Goal: Information Seeking & Learning: Find specific page/section

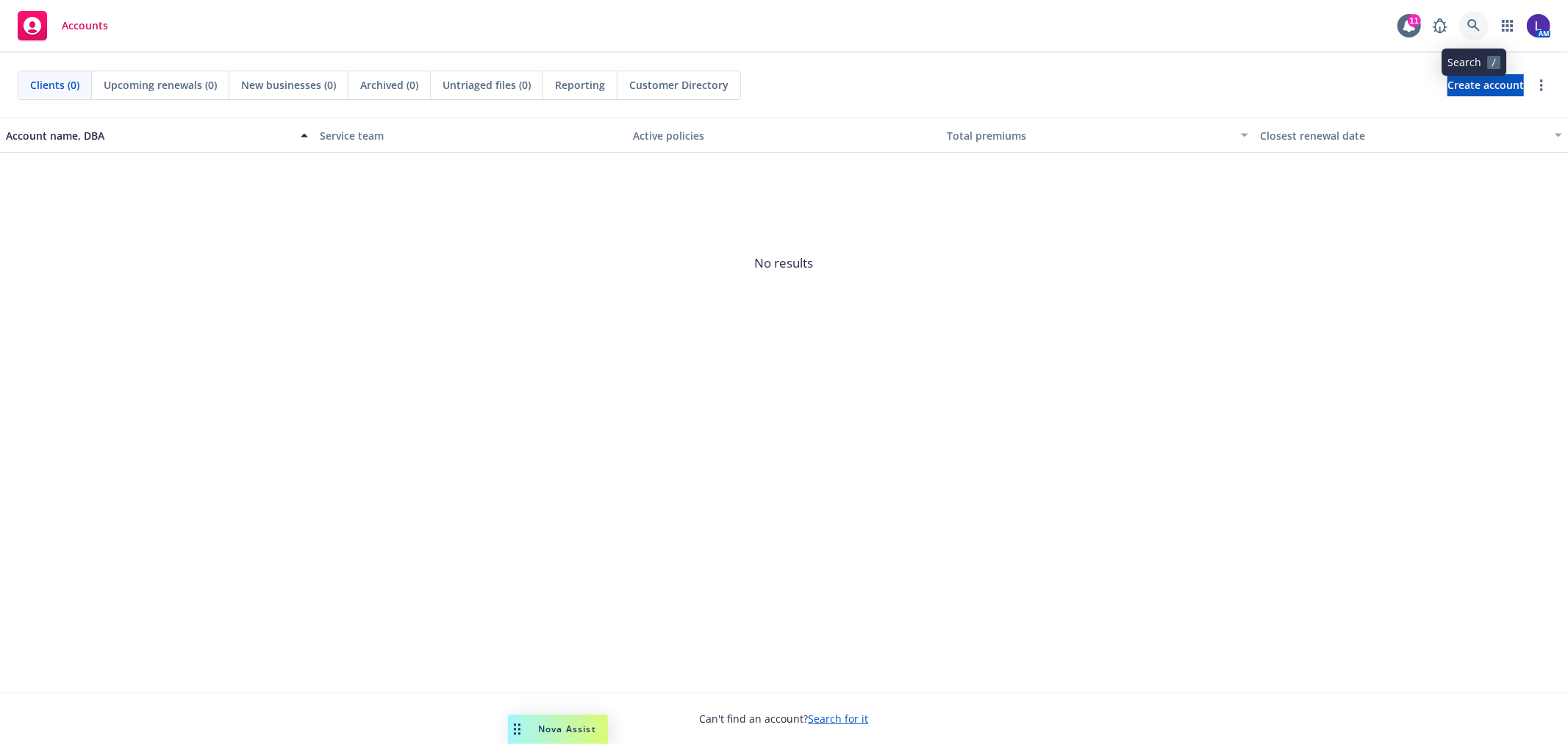
click at [1468, 25] on icon at bounding box center [1474, 25] width 12 height 12
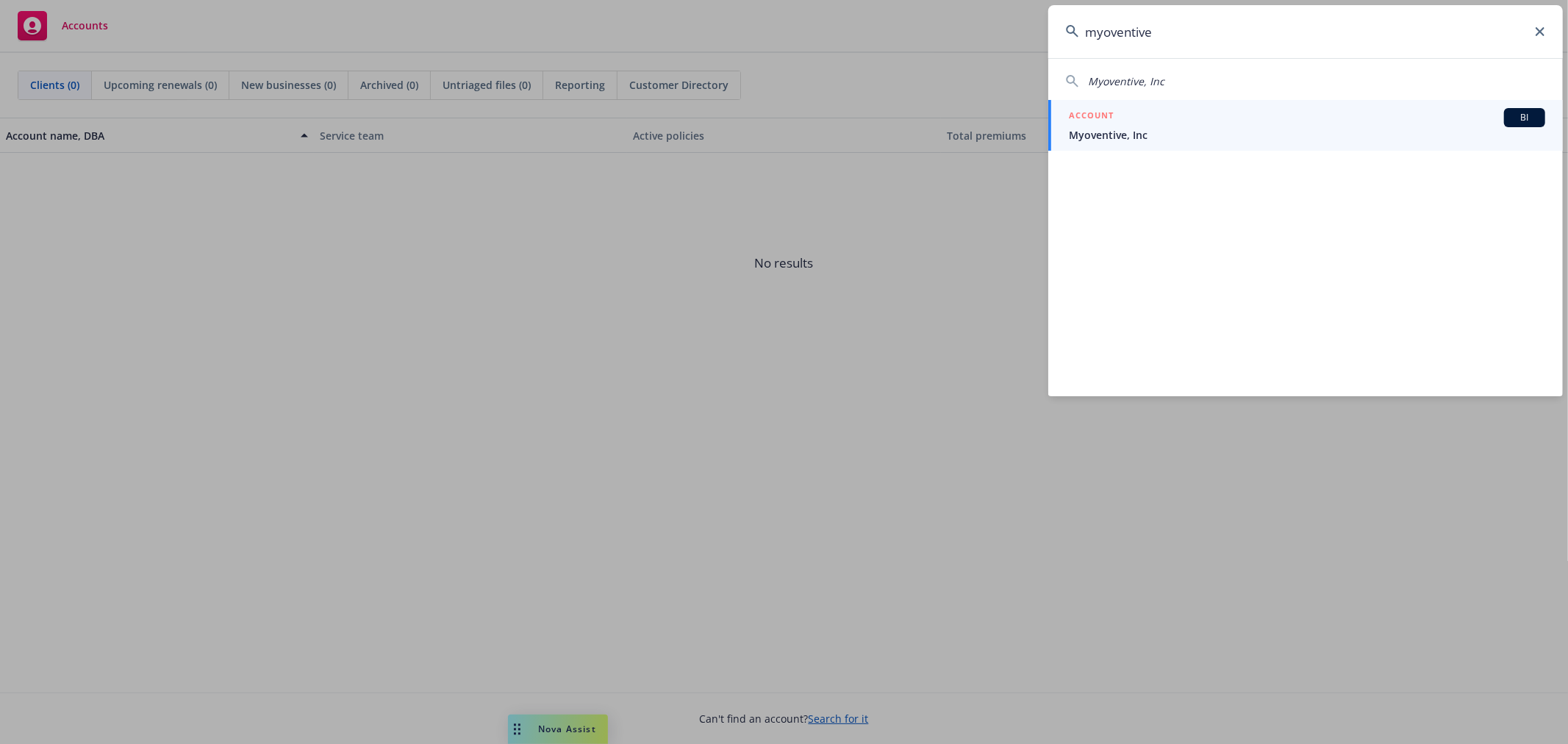
type input "myoventive"
click at [1141, 121] on div "ACCOUNT BI" at bounding box center [1307, 117] width 477 height 19
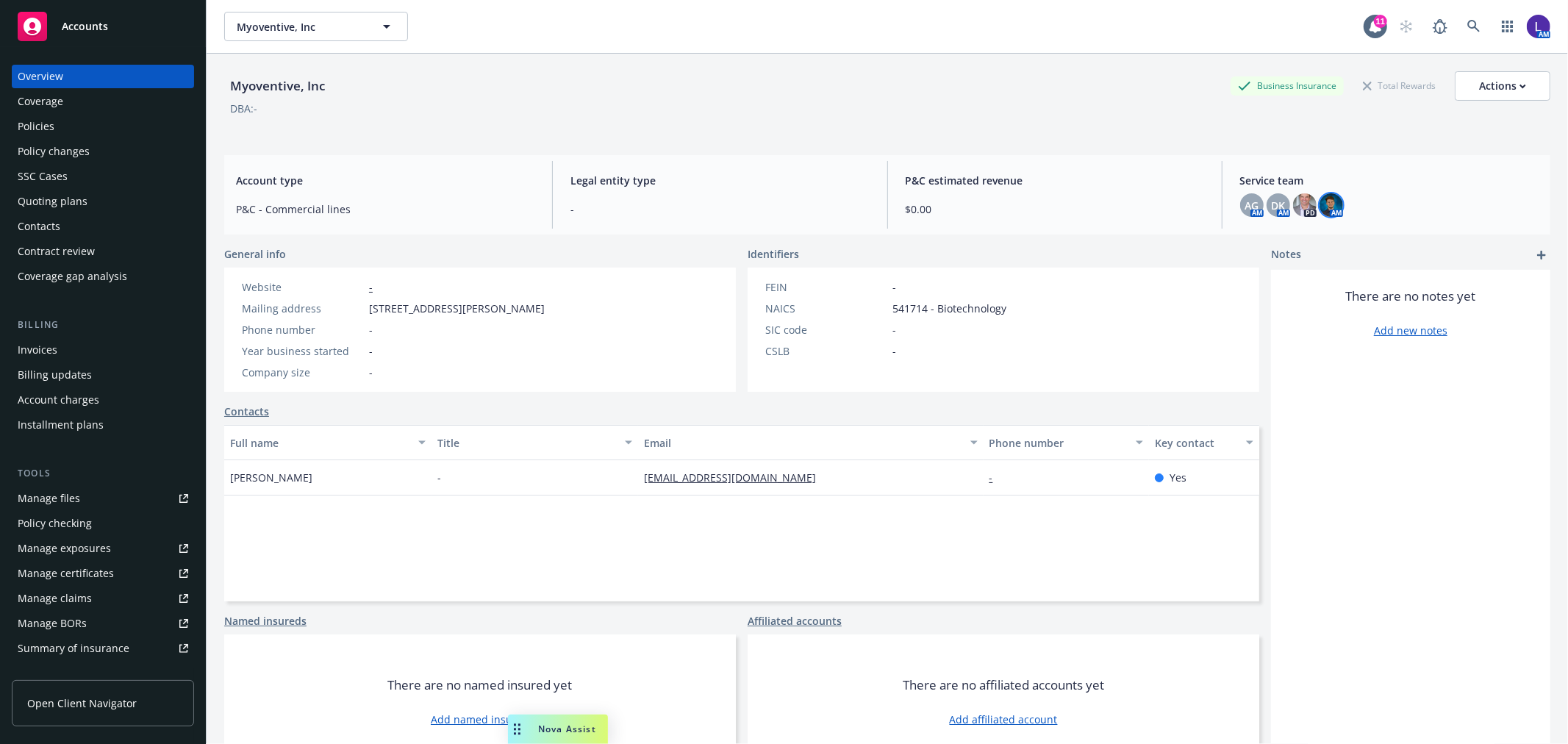
click at [1319, 207] on img at bounding box center [1331, 205] width 24 height 24
click at [1467, 20] on icon at bounding box center [1474, 26] width 13 height 13
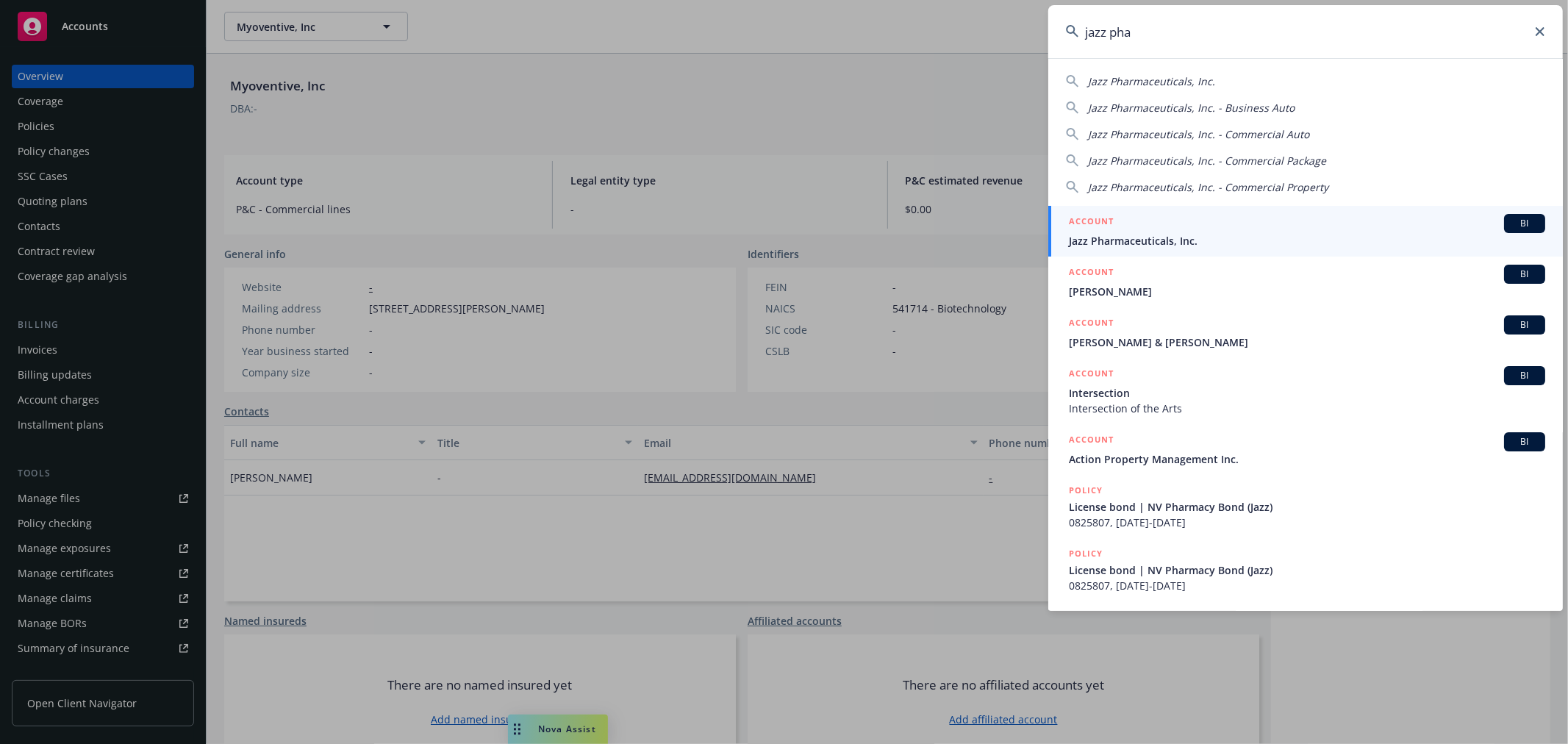
type input "jazz pha"
click at [1167, 240] on span "Jazz Pharmaceuticals, Inc." at bounding box center [1307, 241] width 477 height 15
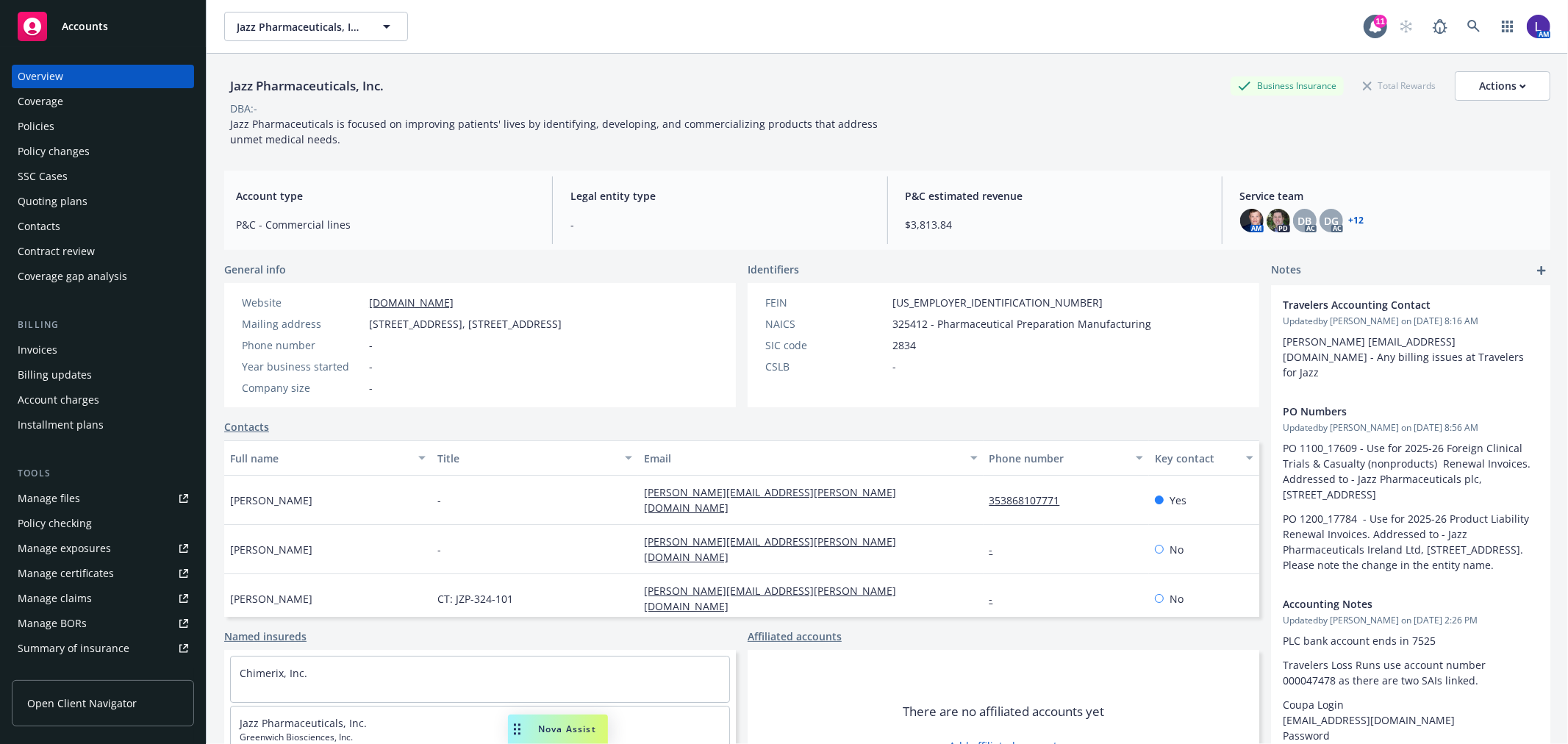
click at [39, 120] on div "Policies" at bounding box center [36, 126] width 37 height 24
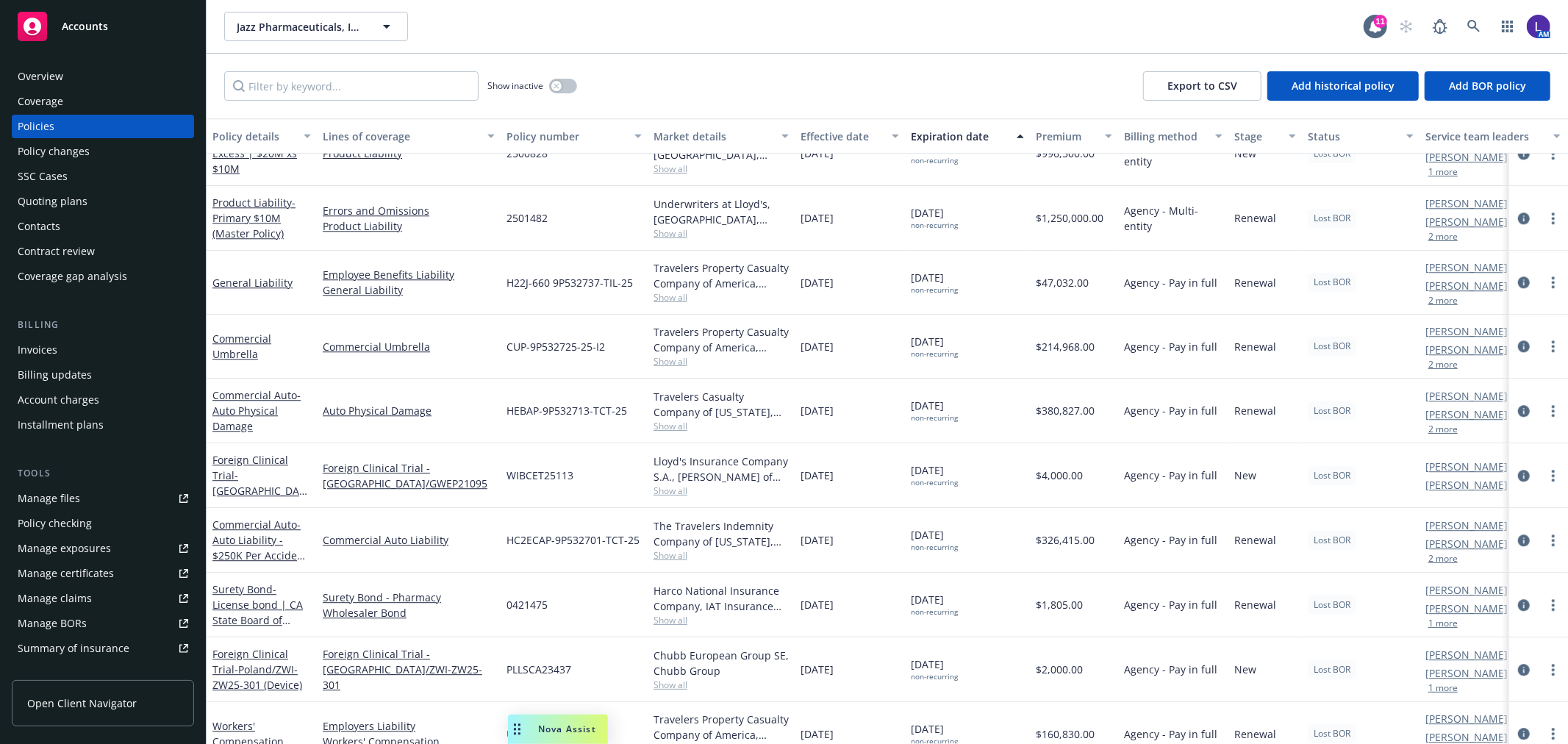
scroll to position [3350, 0]
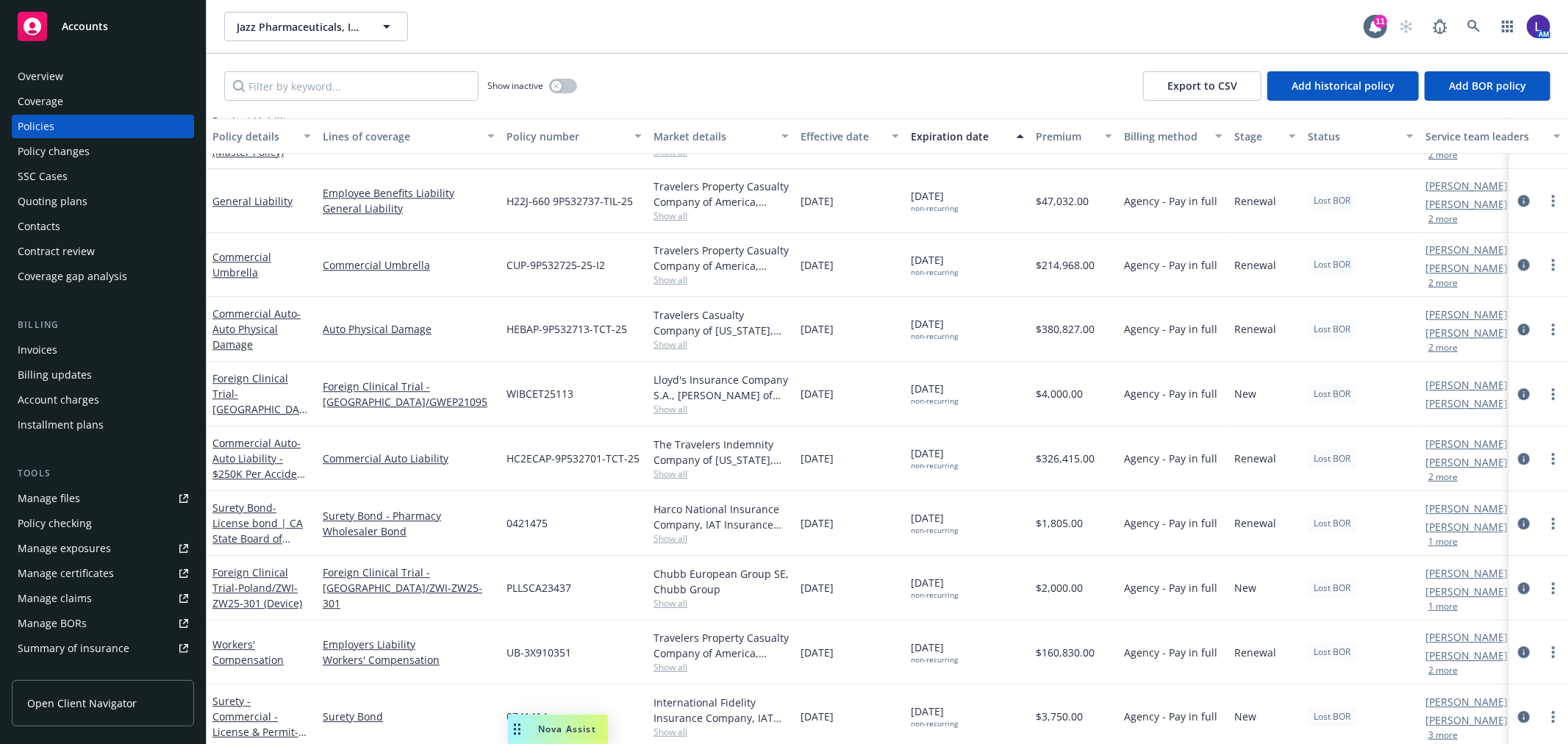
click at [1430, 220] on button "2 more" at bounding box center [1443, 219] width 29 height 8
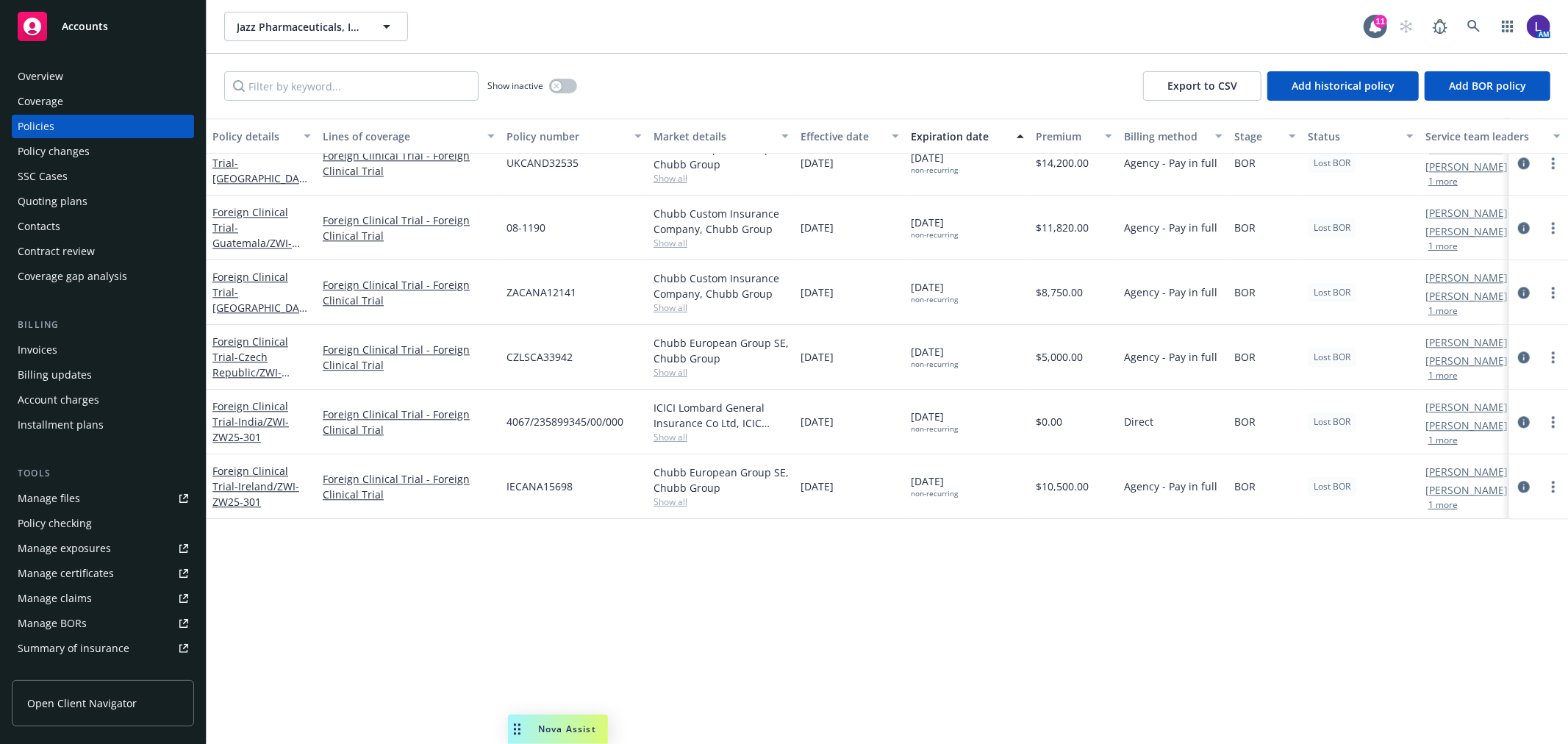
scroll to position [7287, 0]
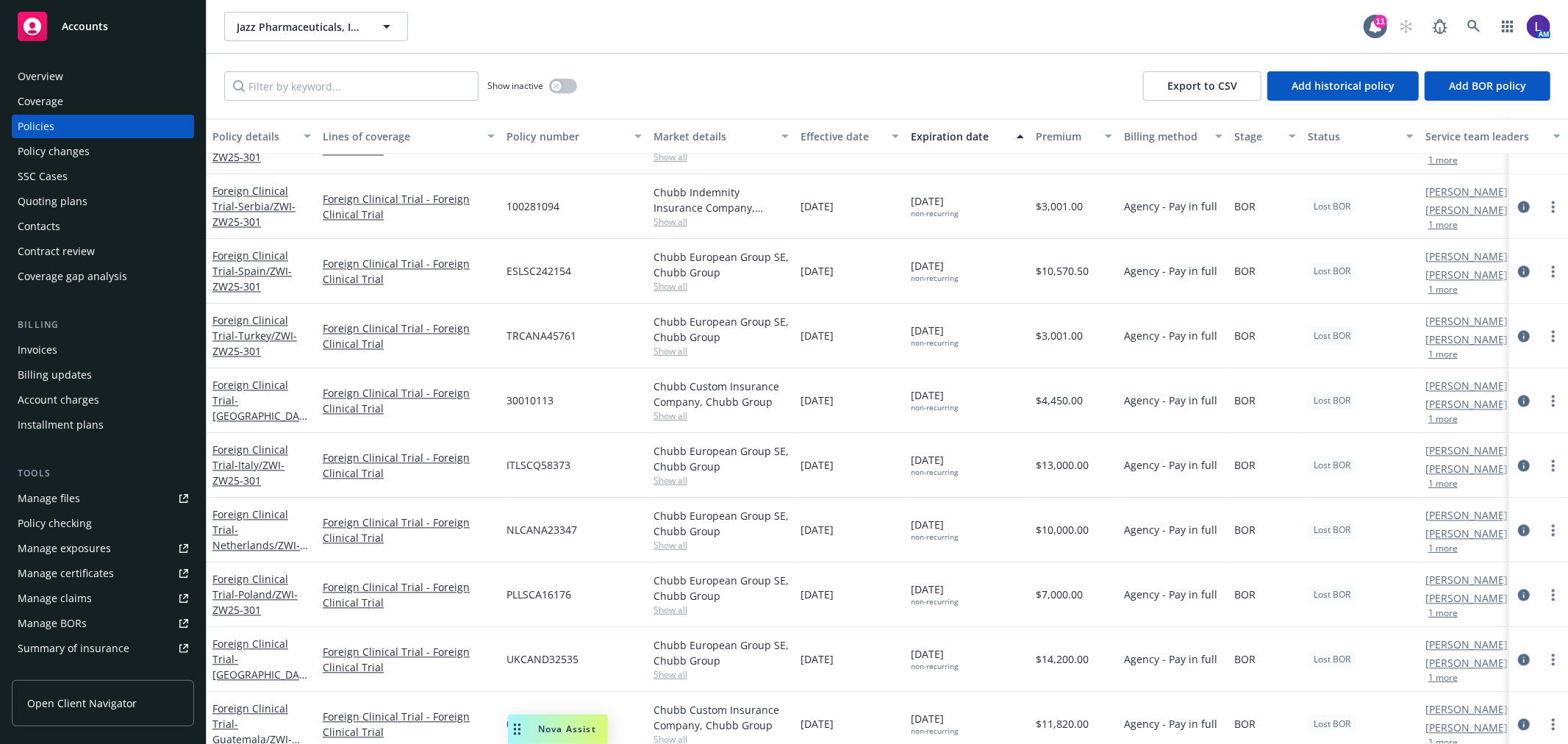
click at [48, 489] on div "Manage files" at bounding box center [48, 498] width 62 height 24
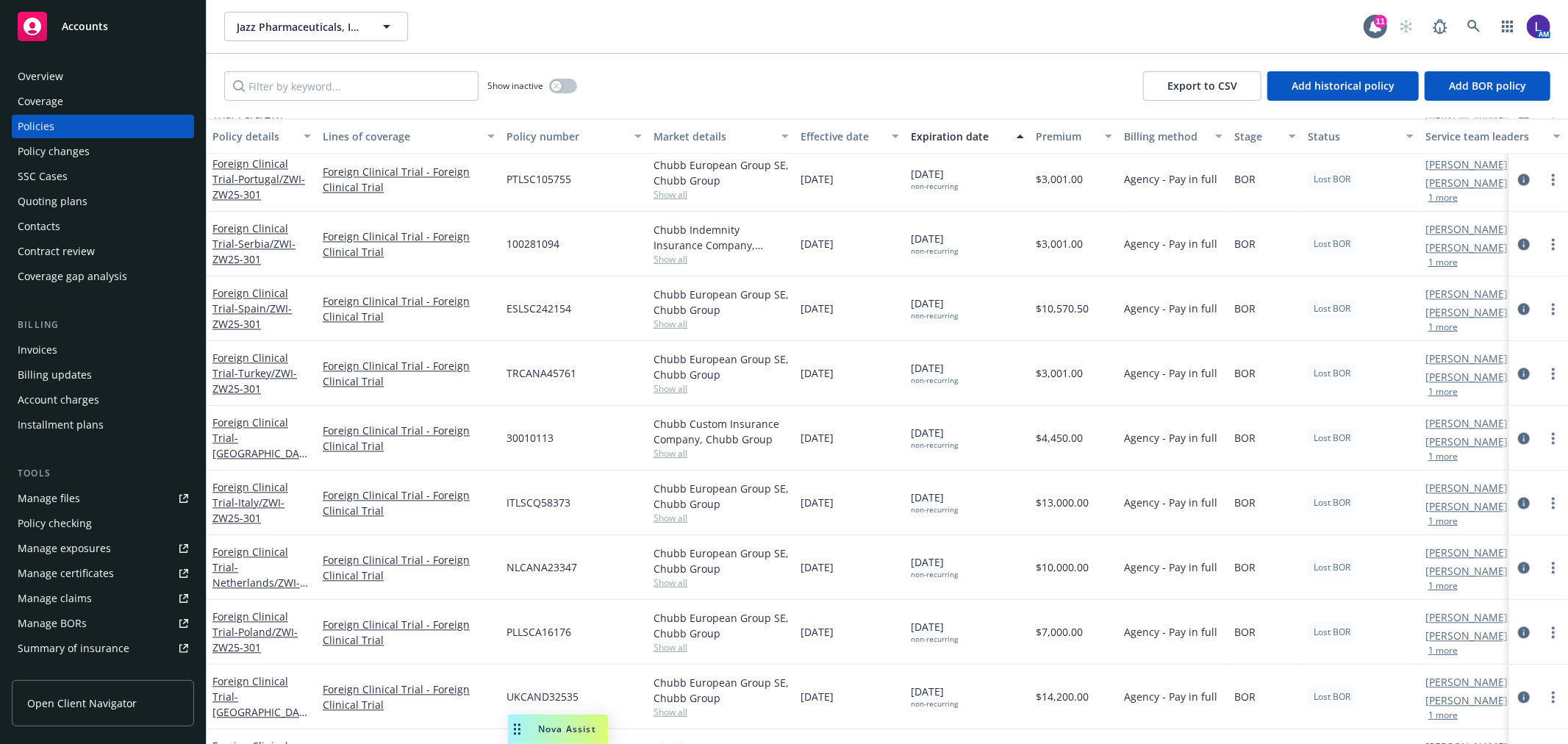
scroll to position [7124, 0]
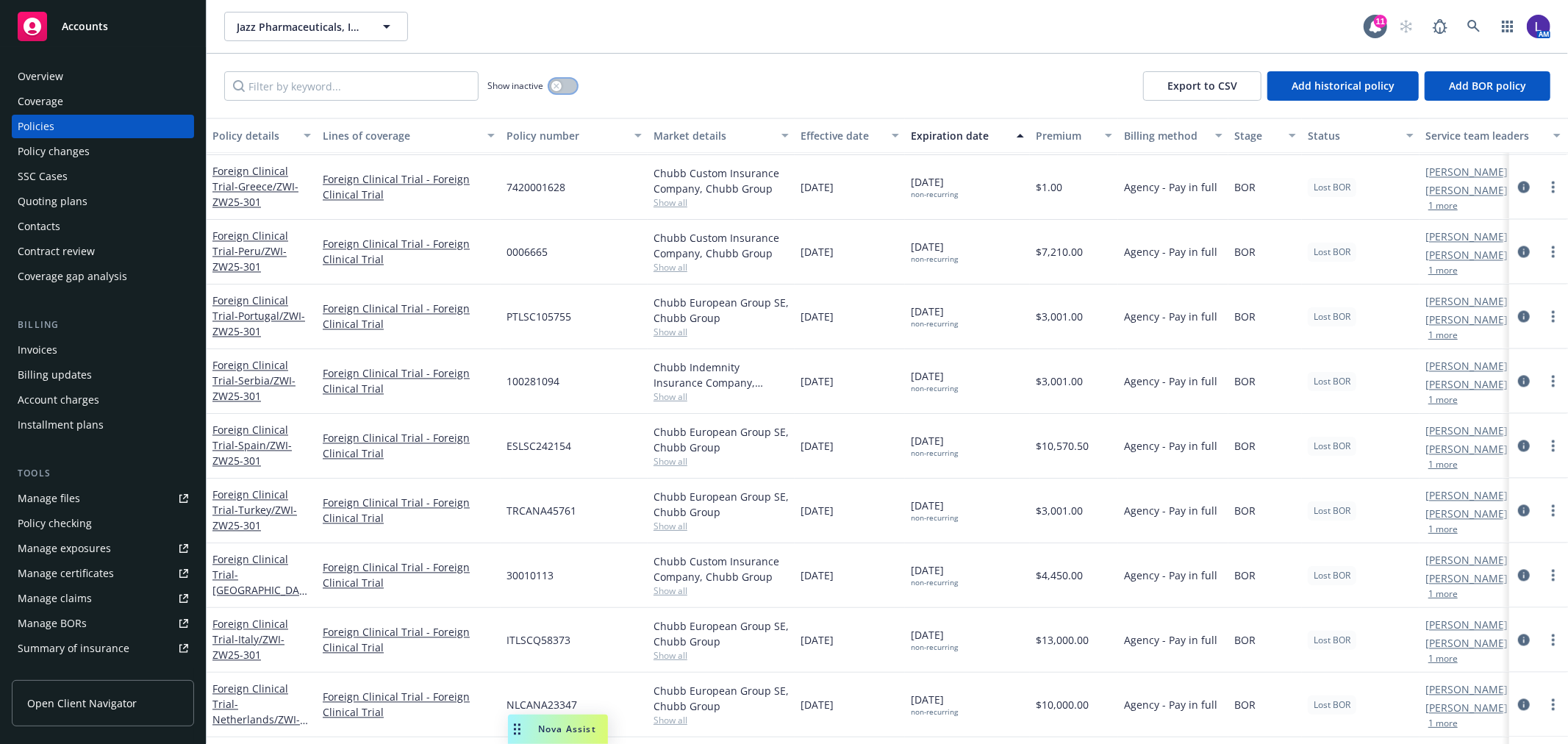
click at [566, 84] on button "button" at bounding box center [563, 85] width 28 height 15
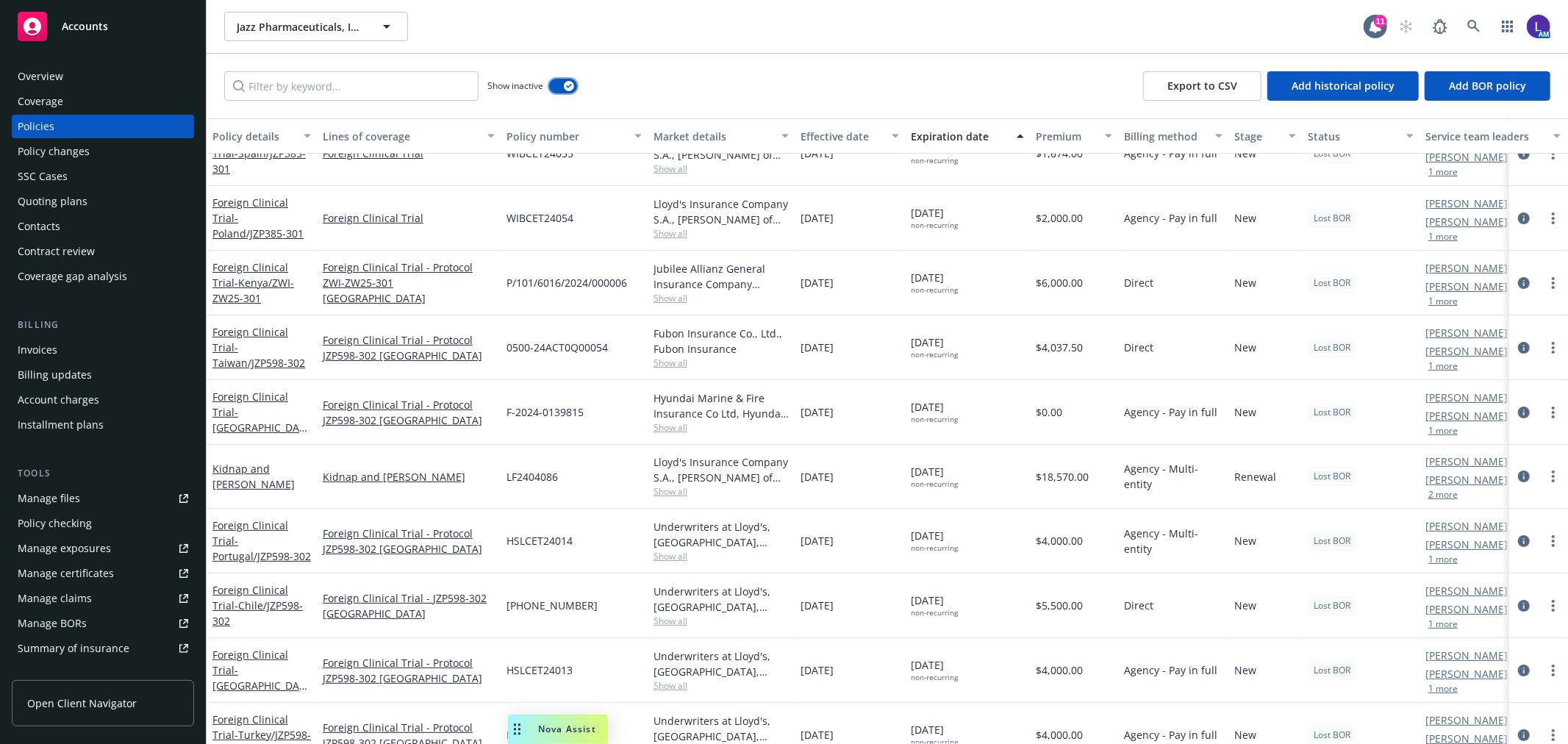
scroll to position [28133, 0]
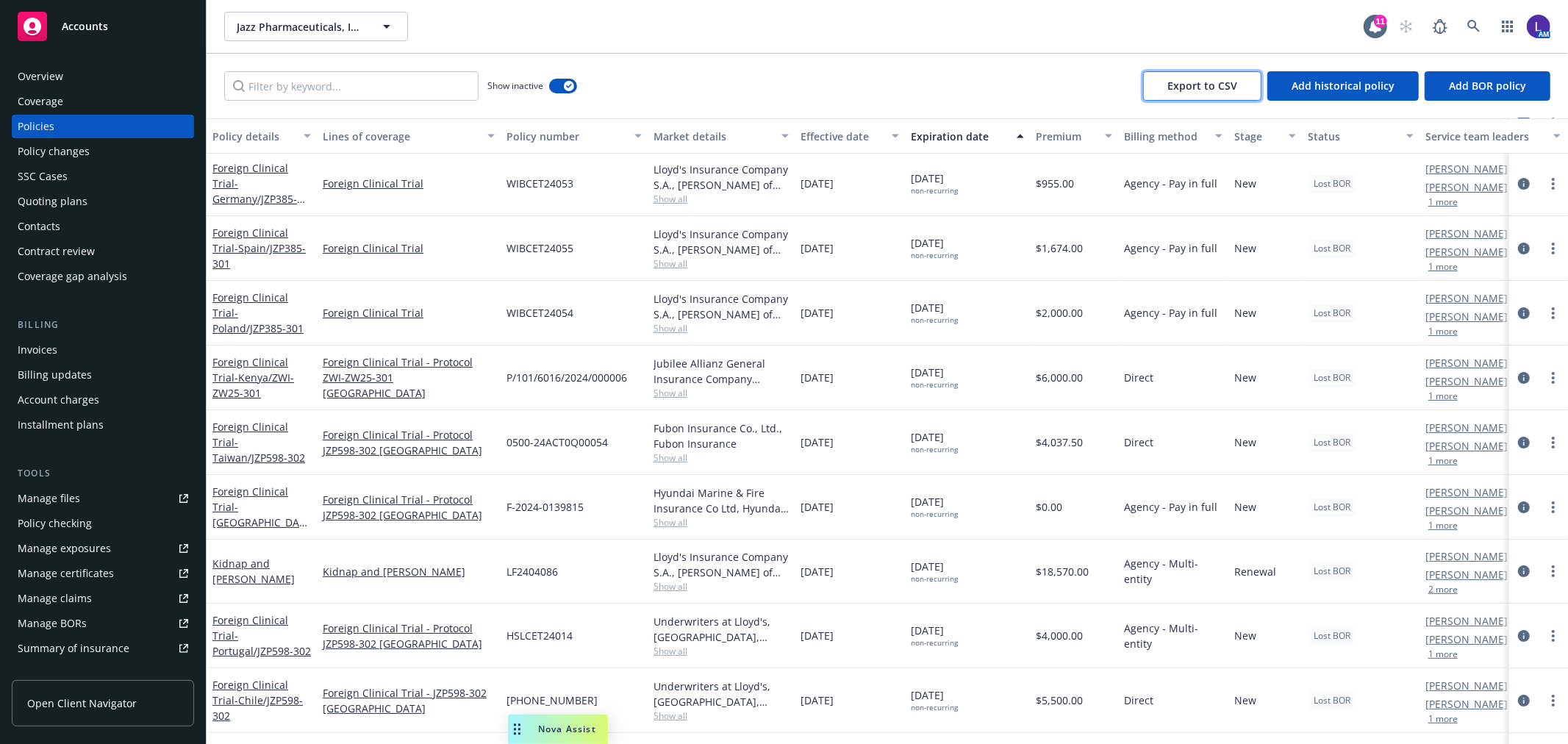
click at [1232, 78] on button "Export to CSV" at bounding box center [1203, 86] width 118 height 29
click at [1471, 25] on icon at bounding box center [1474, 26] width 13 height 13
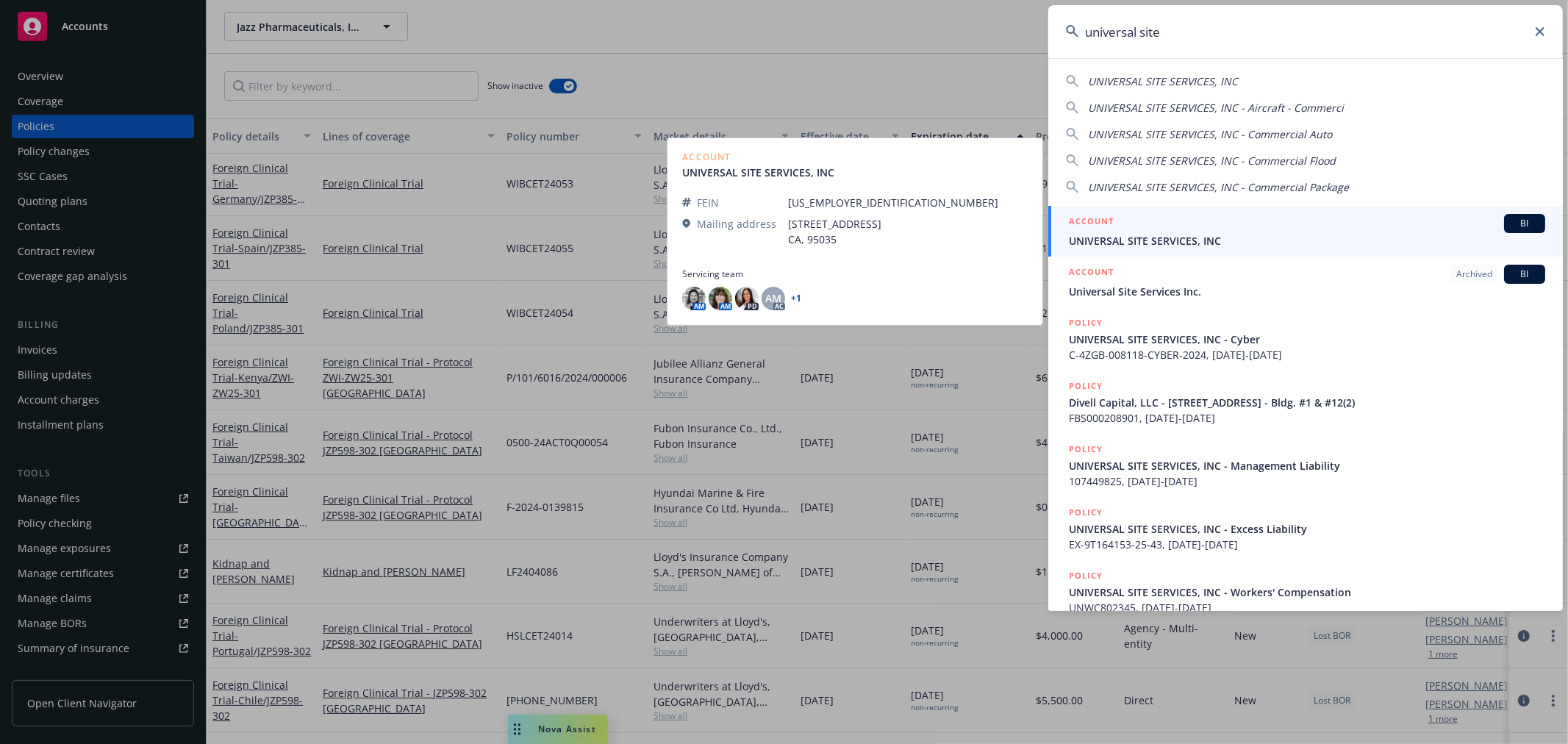
type input "universal site"
click at [1155, 226] on div "ACCOUNT BI" at bounding box center [1307, 223] width 477 height 19
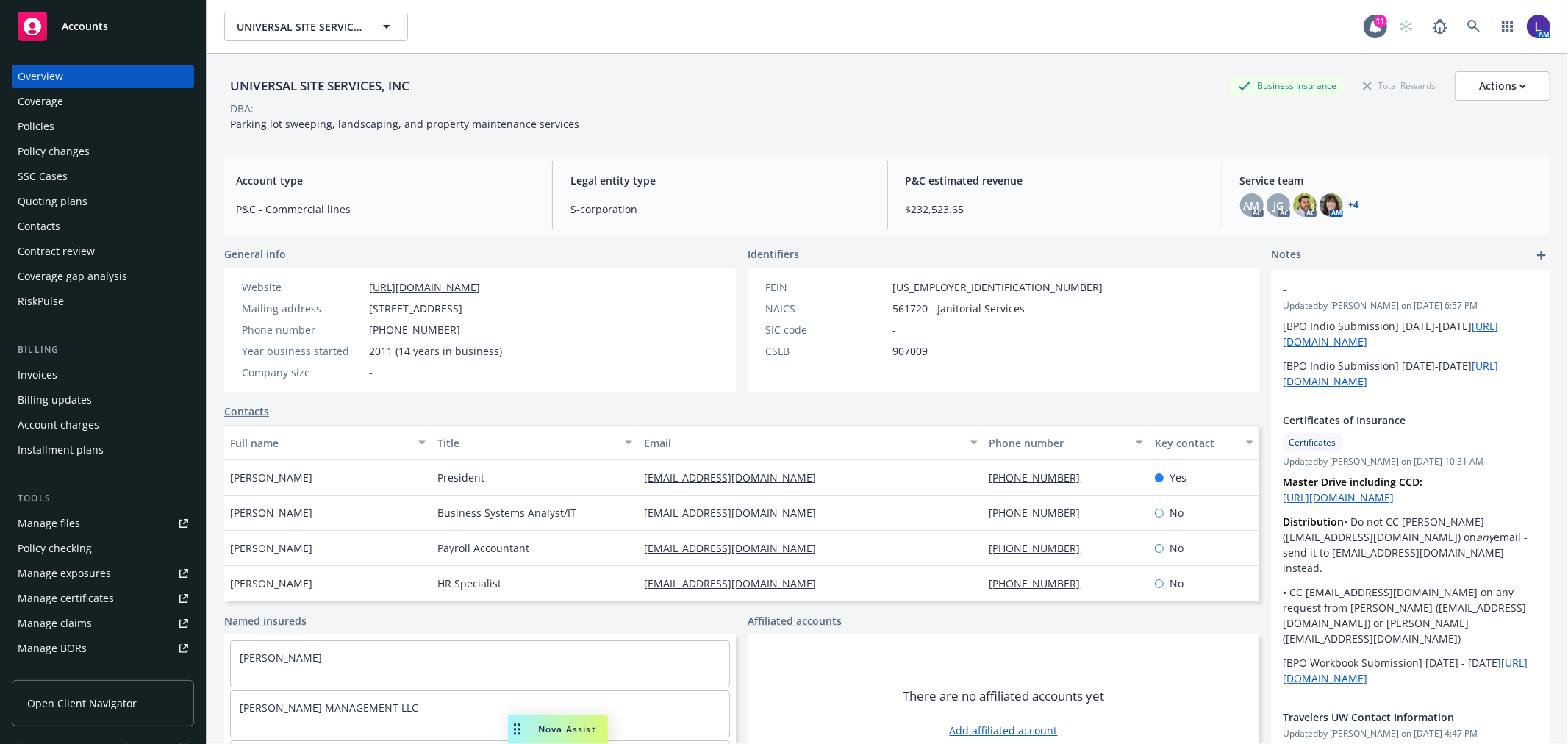
click at [64, 123] on div "Policies" at bounding box center [103, 126] width 170 height 24
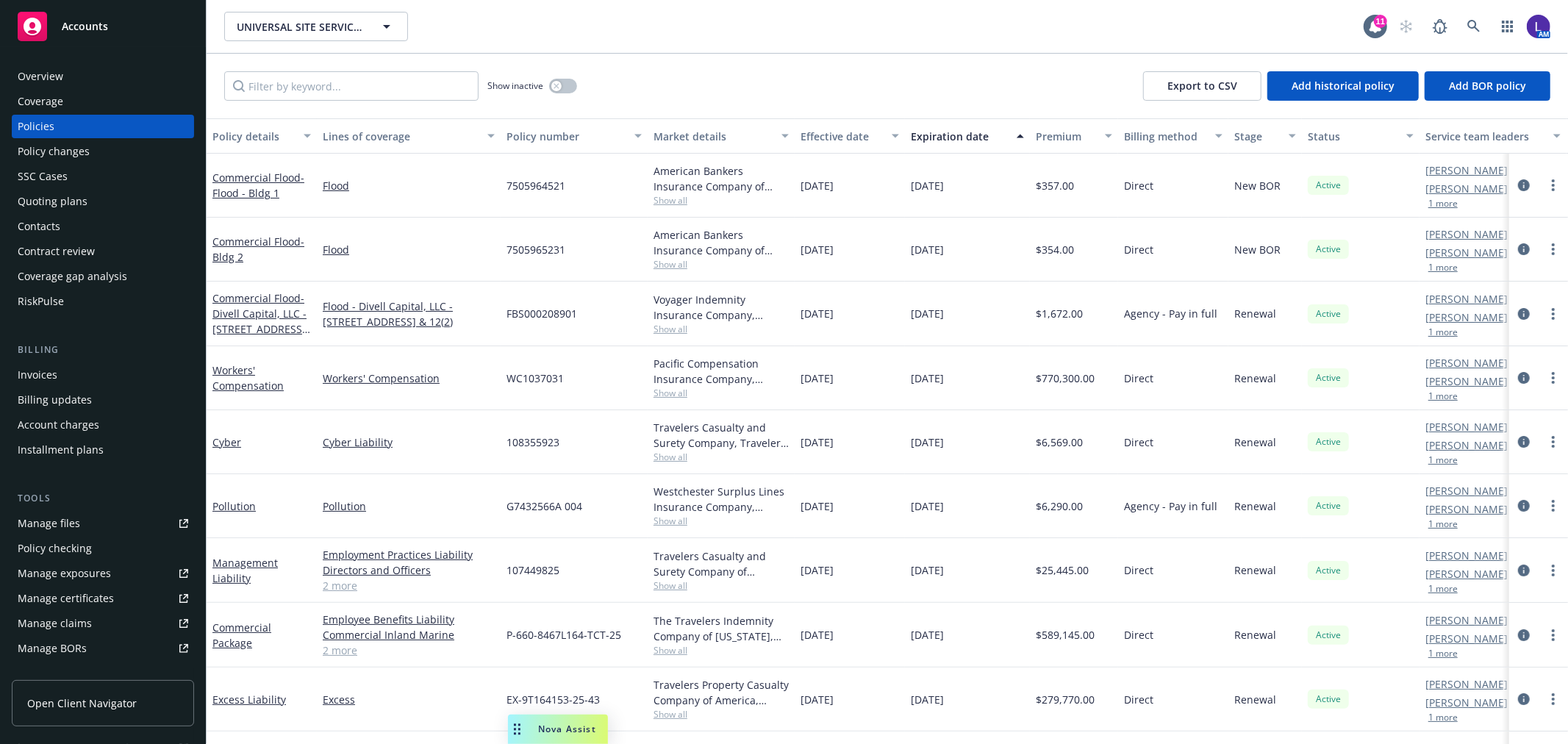
click at [23, 71] on div "Overview" at bounding box center [40, 76] width 45 height 24
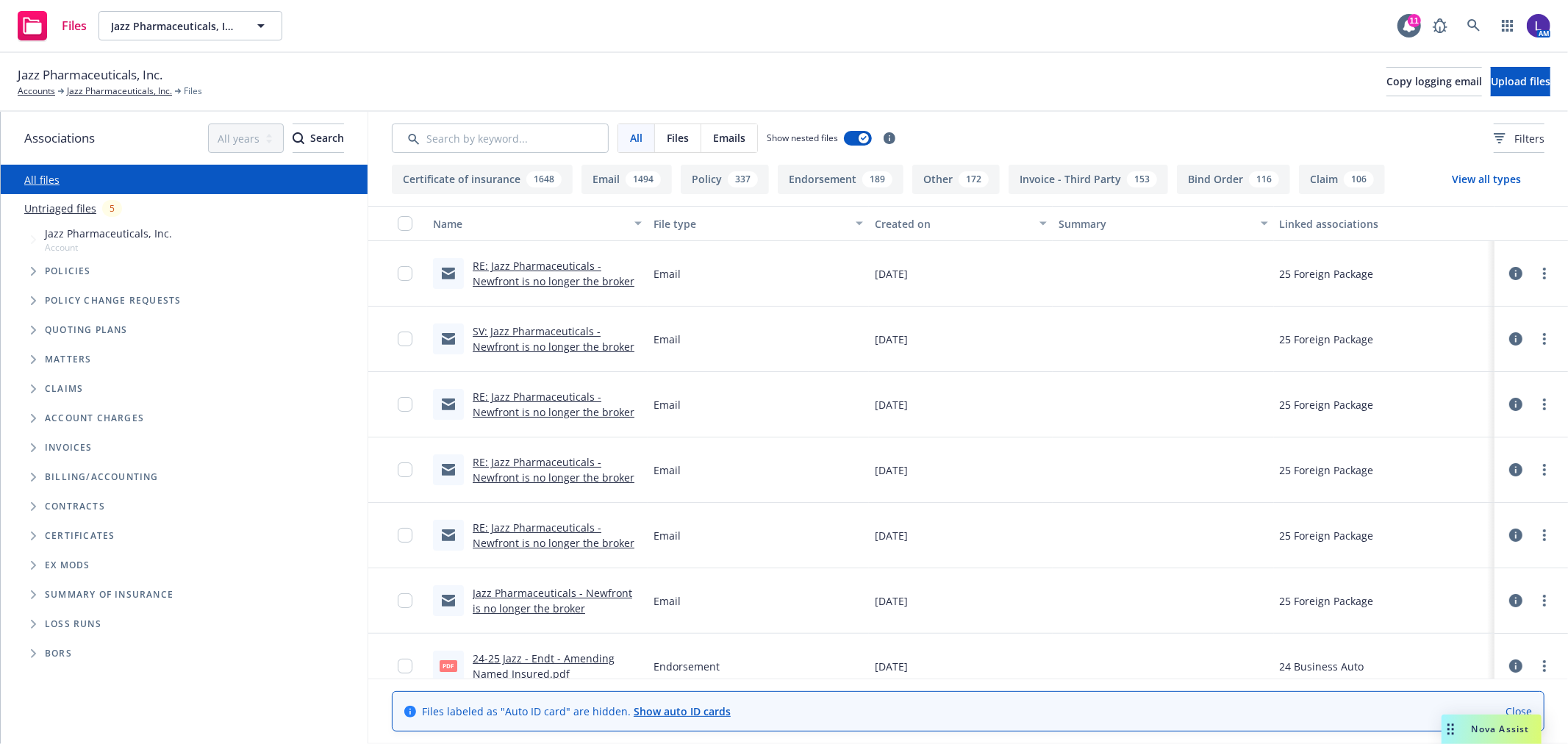
click at [510, 281] on link "RE: Jazz Pharmaceuticals - Newfront is no longer the broker" at bounding box center [553, 273] width 162 height 29
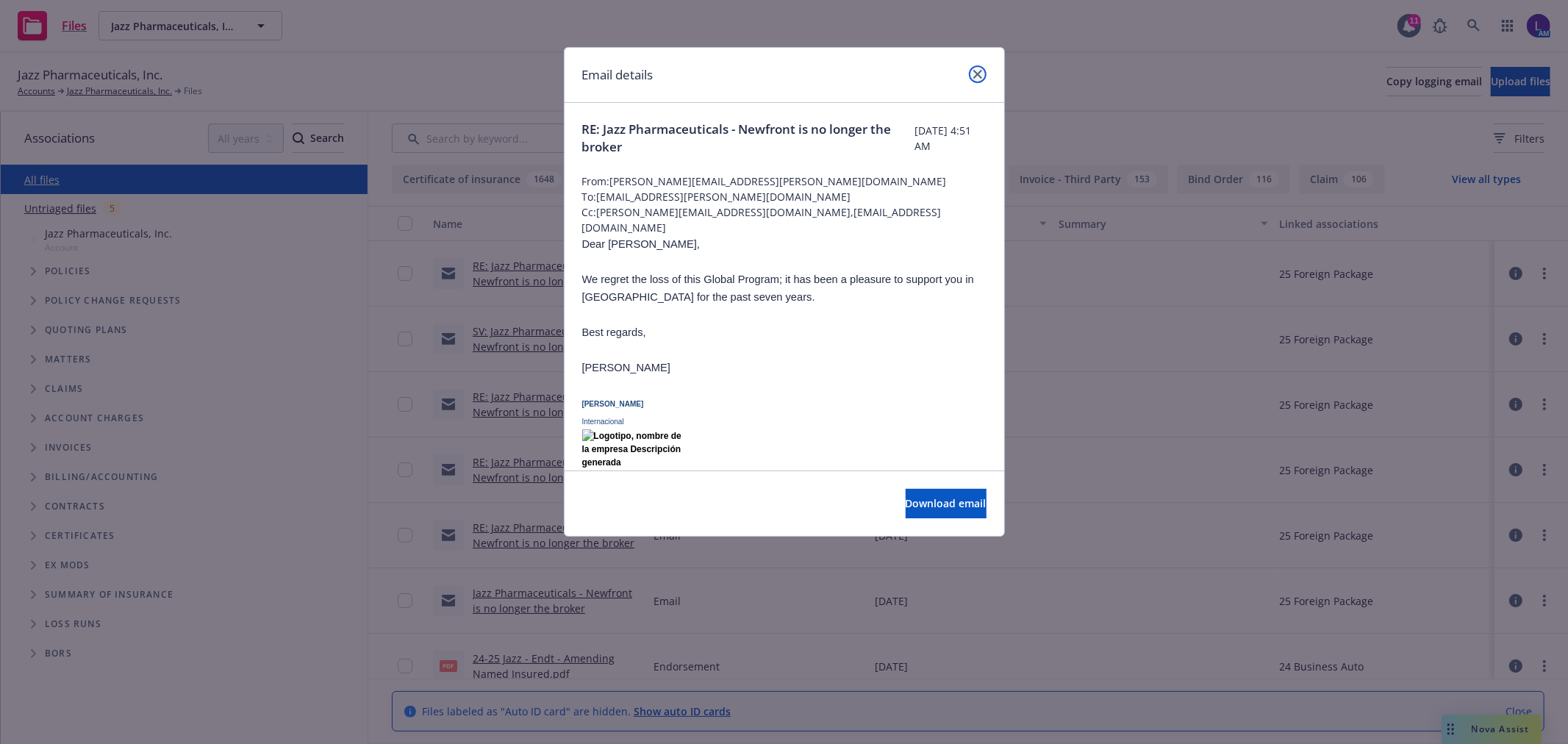
click at [974, 74] on icon "close" at bounding box center [977, 74] width 8 height 8
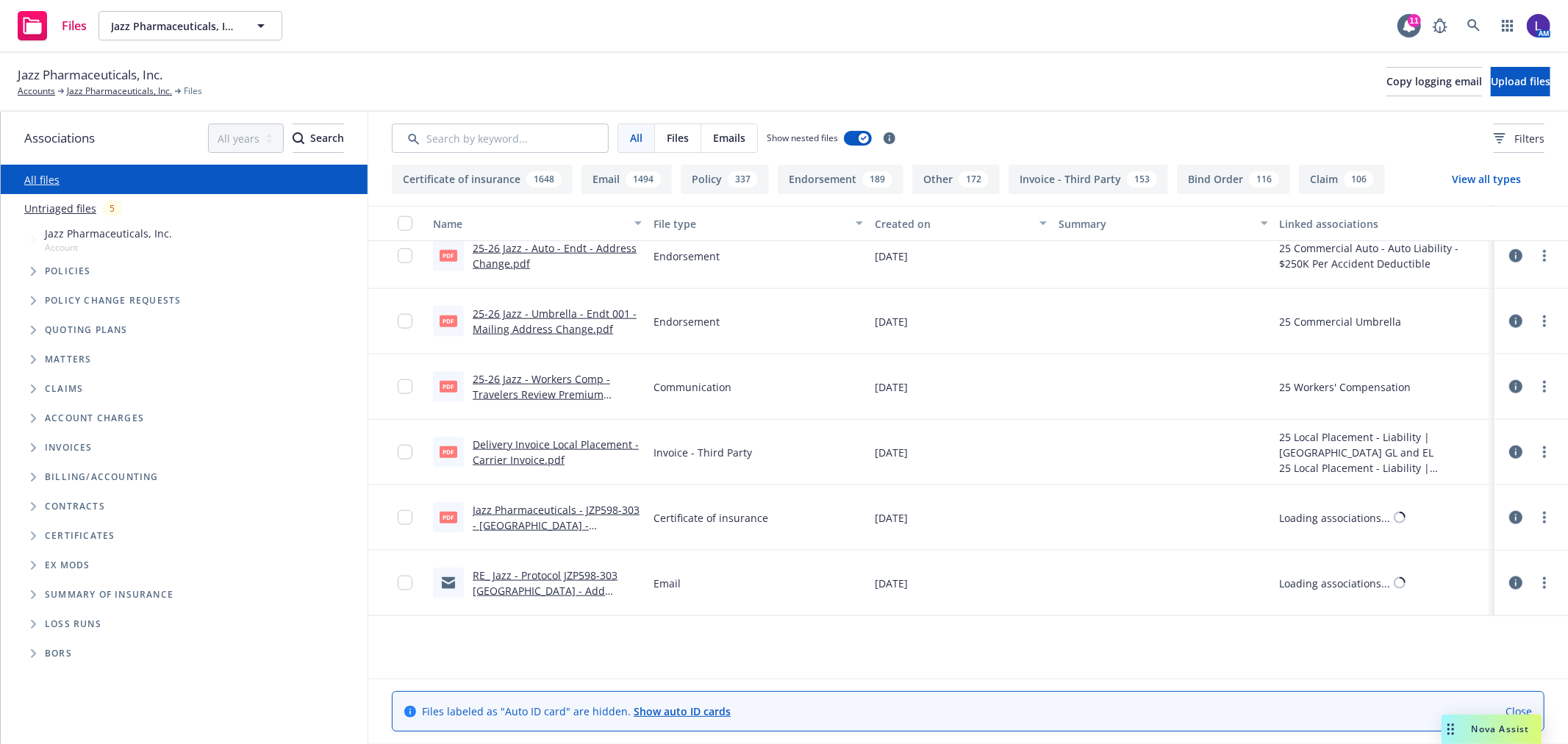
scroll to position [1471, 0]
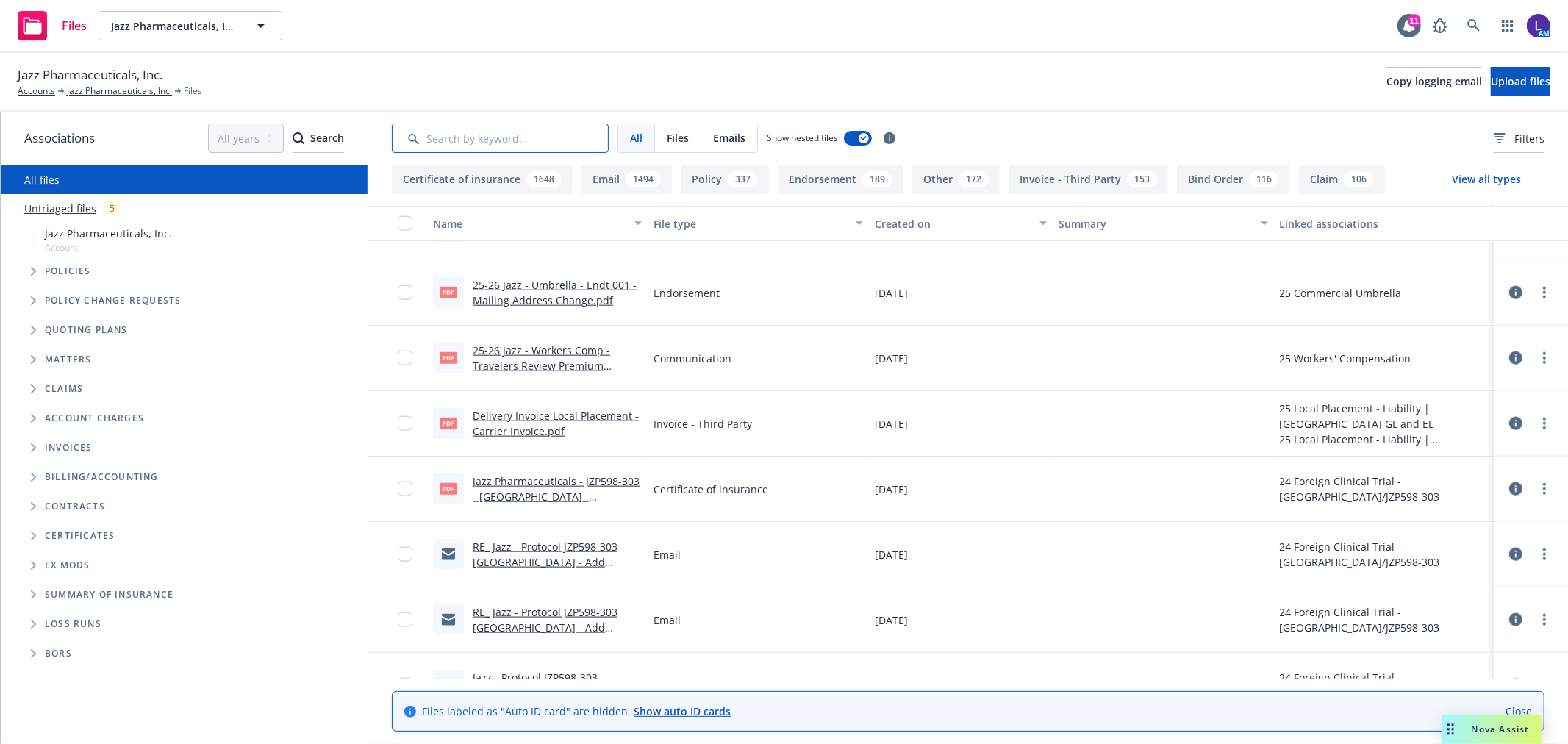
click at [540, 141] on input "Search by keyword..." at bounding box center [500, 138] width 217 height 29
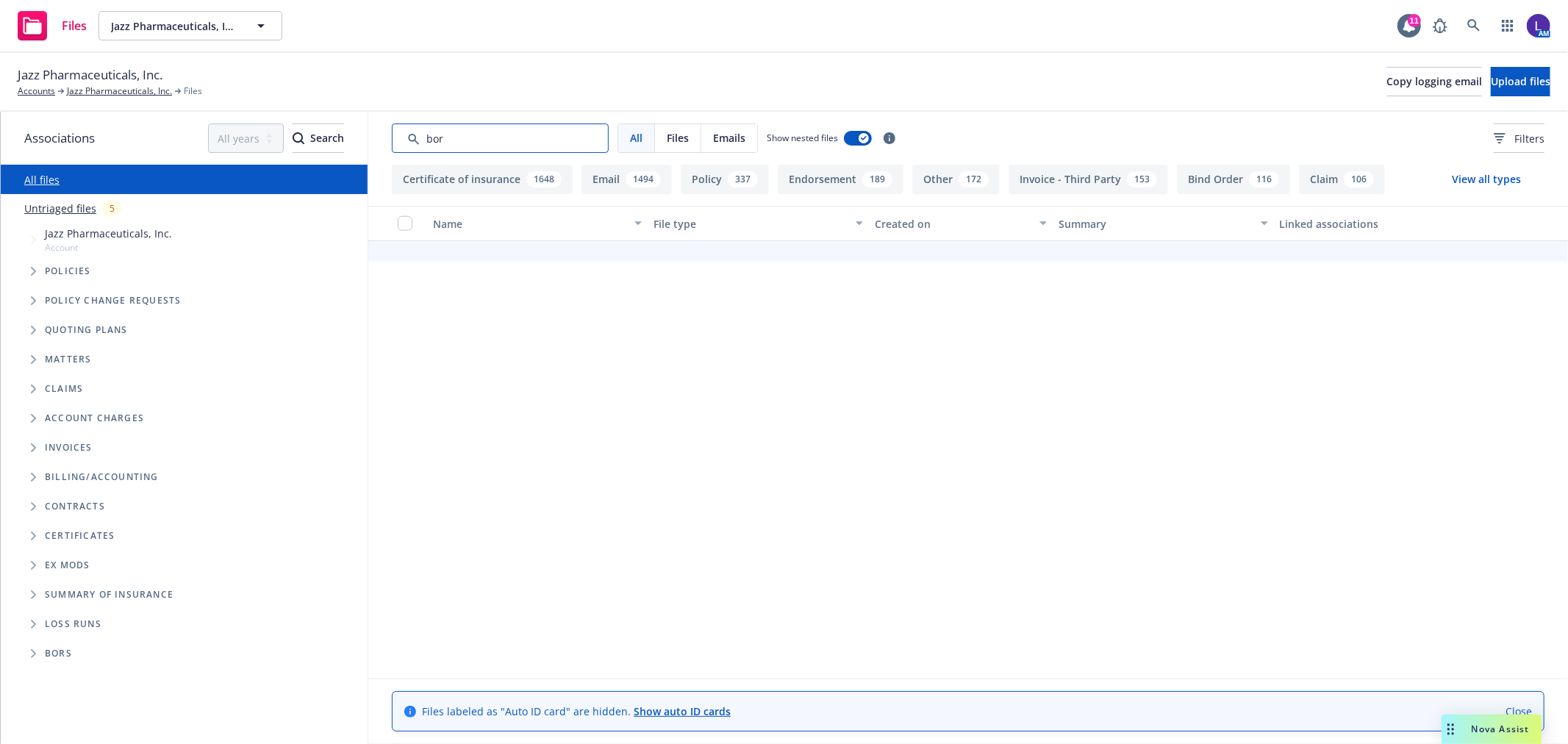
type input "bor"
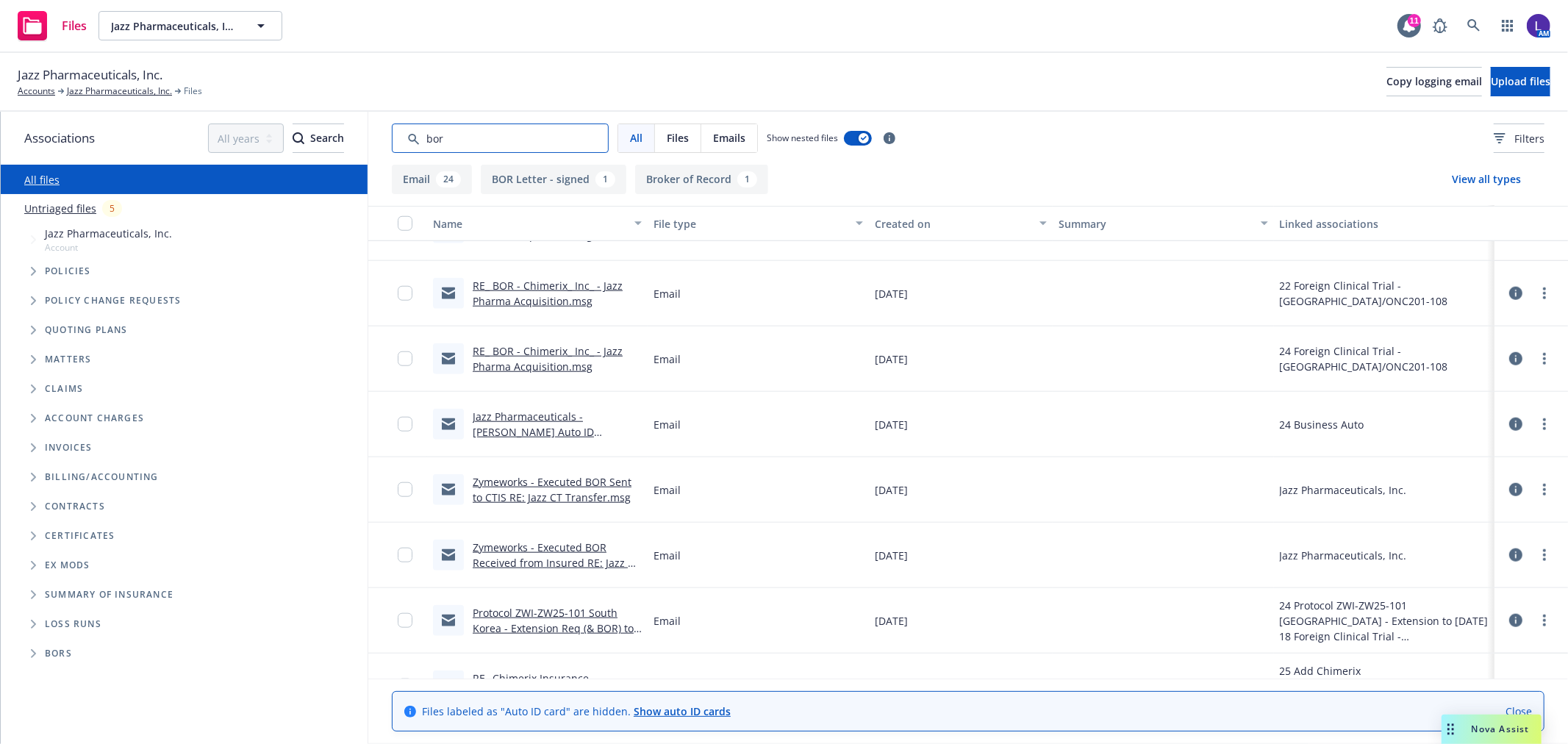
scroll to position [1251, 0]
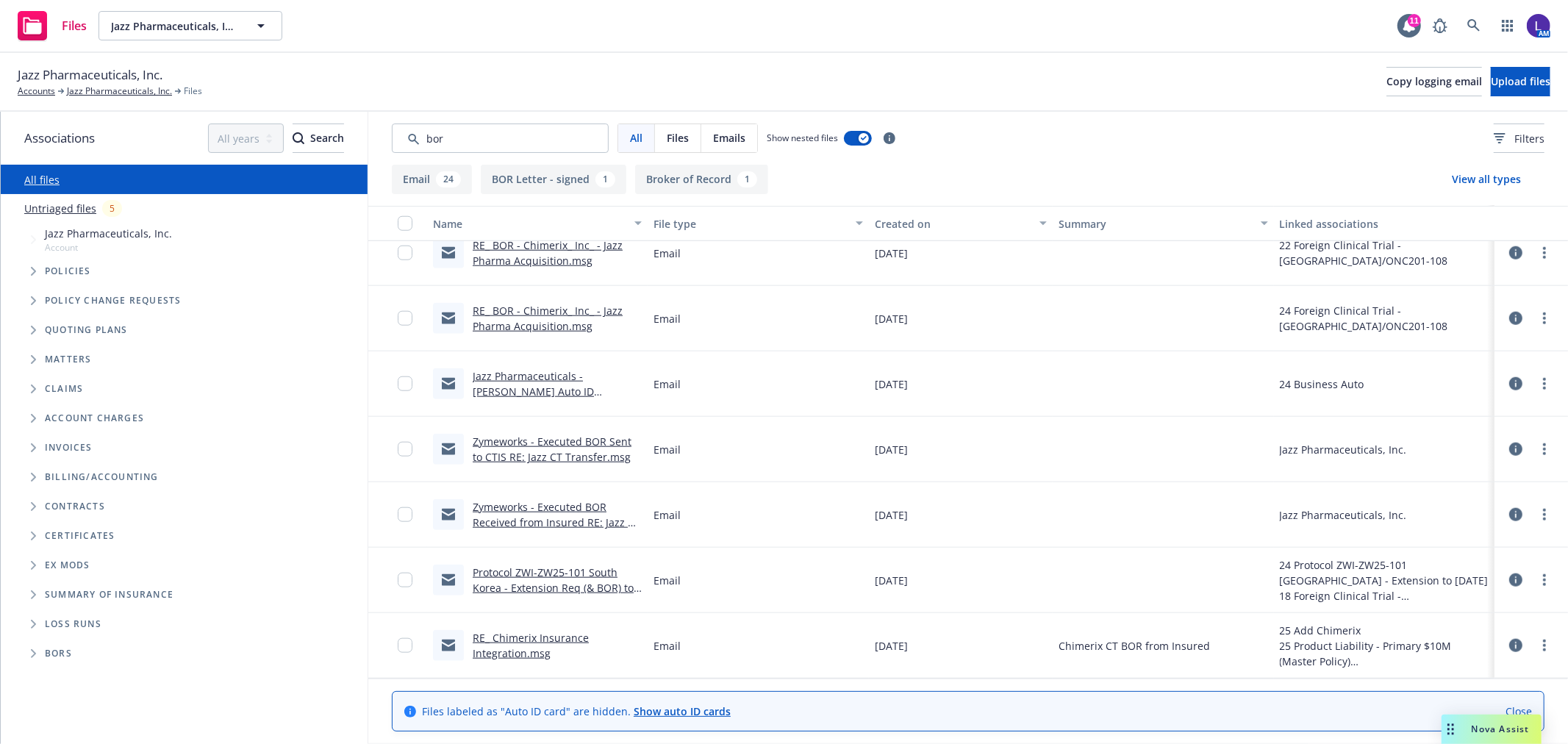
click at [508, 510] on link "Zymeworks - Executed BOR Received from Insured RE: Jazz CT Transfer.msg" at bounding box center [556, 522] width 167 height 45
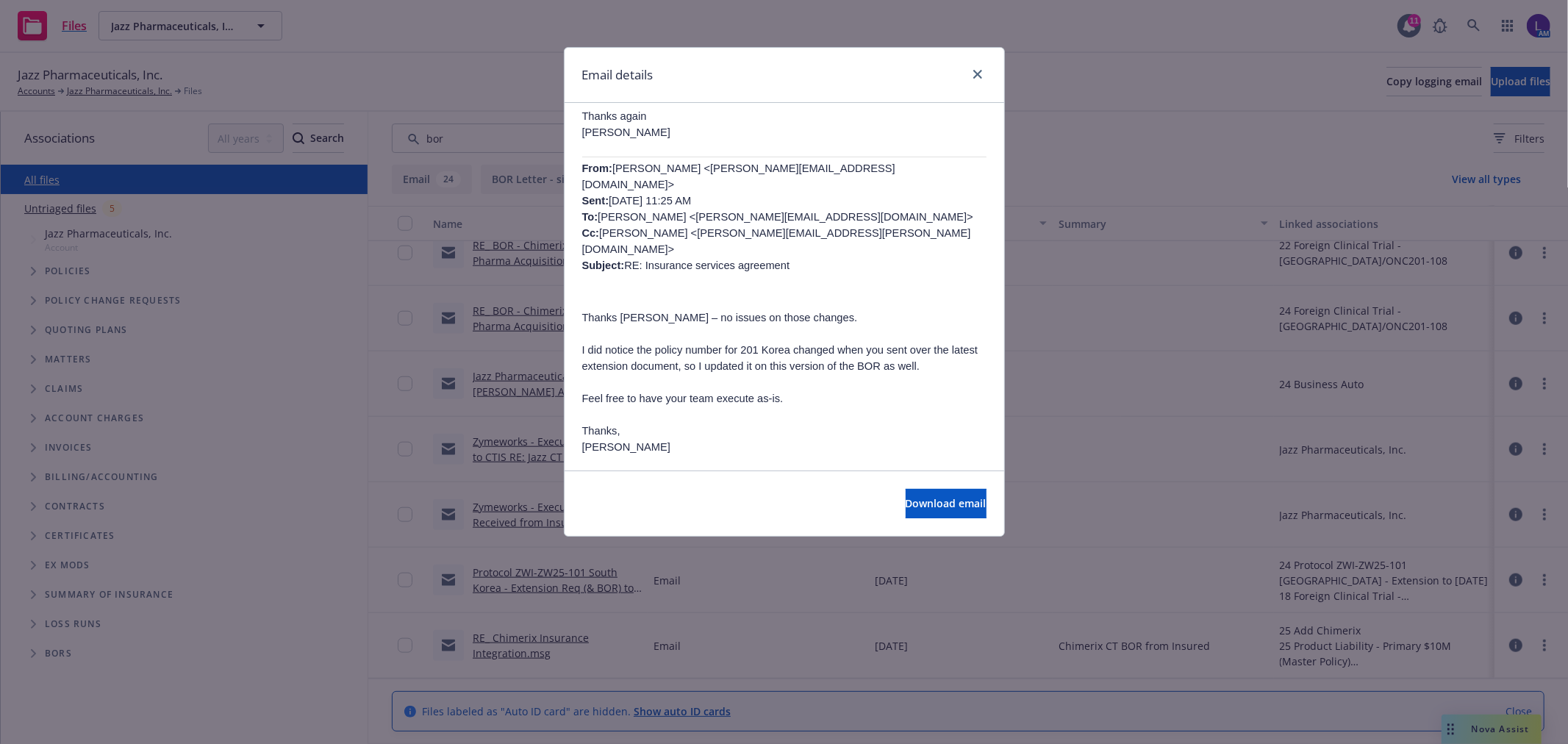
scroll to position [245, 0]
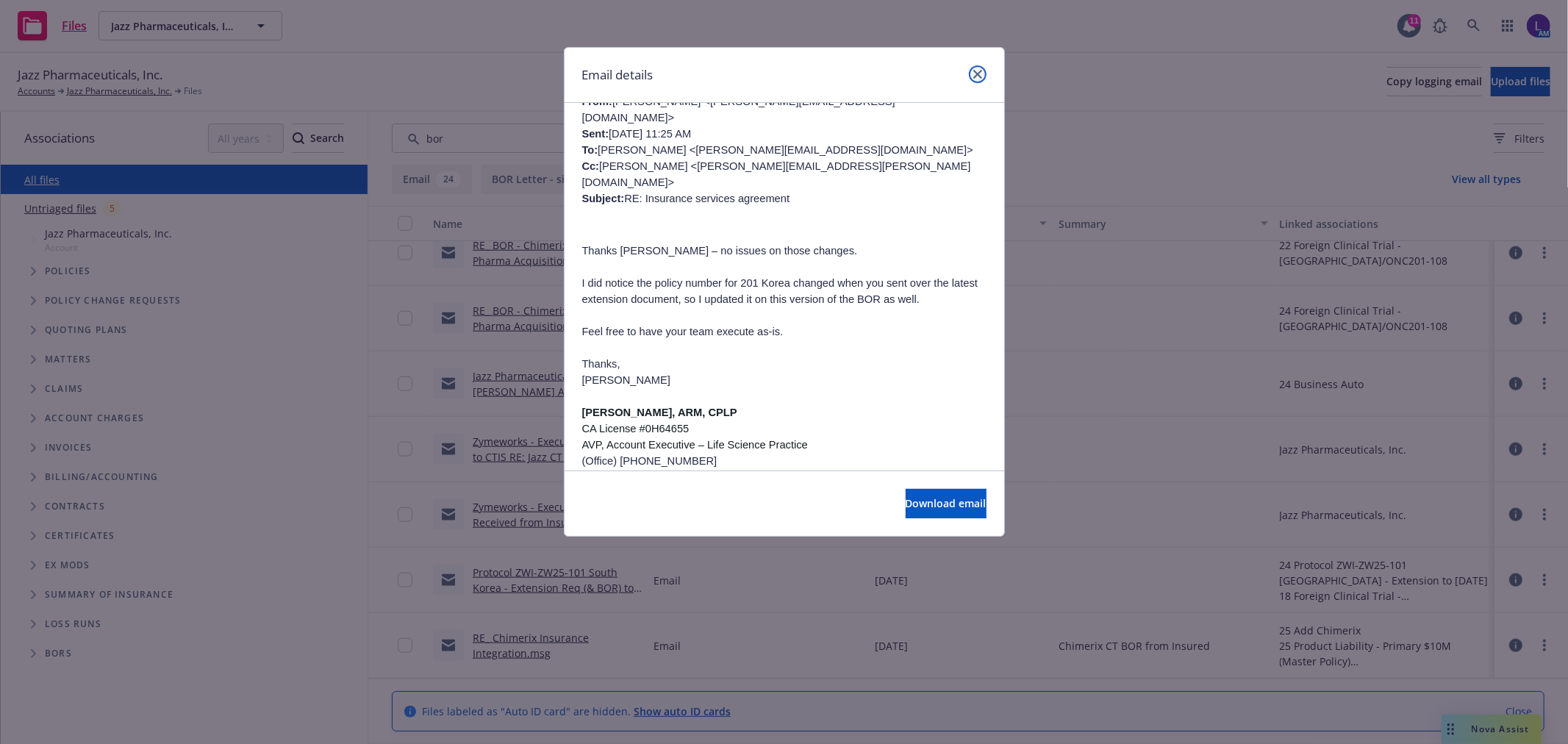
click at [973, 75] on icon "close" at bounding box center [977, 74] width 8 height 8
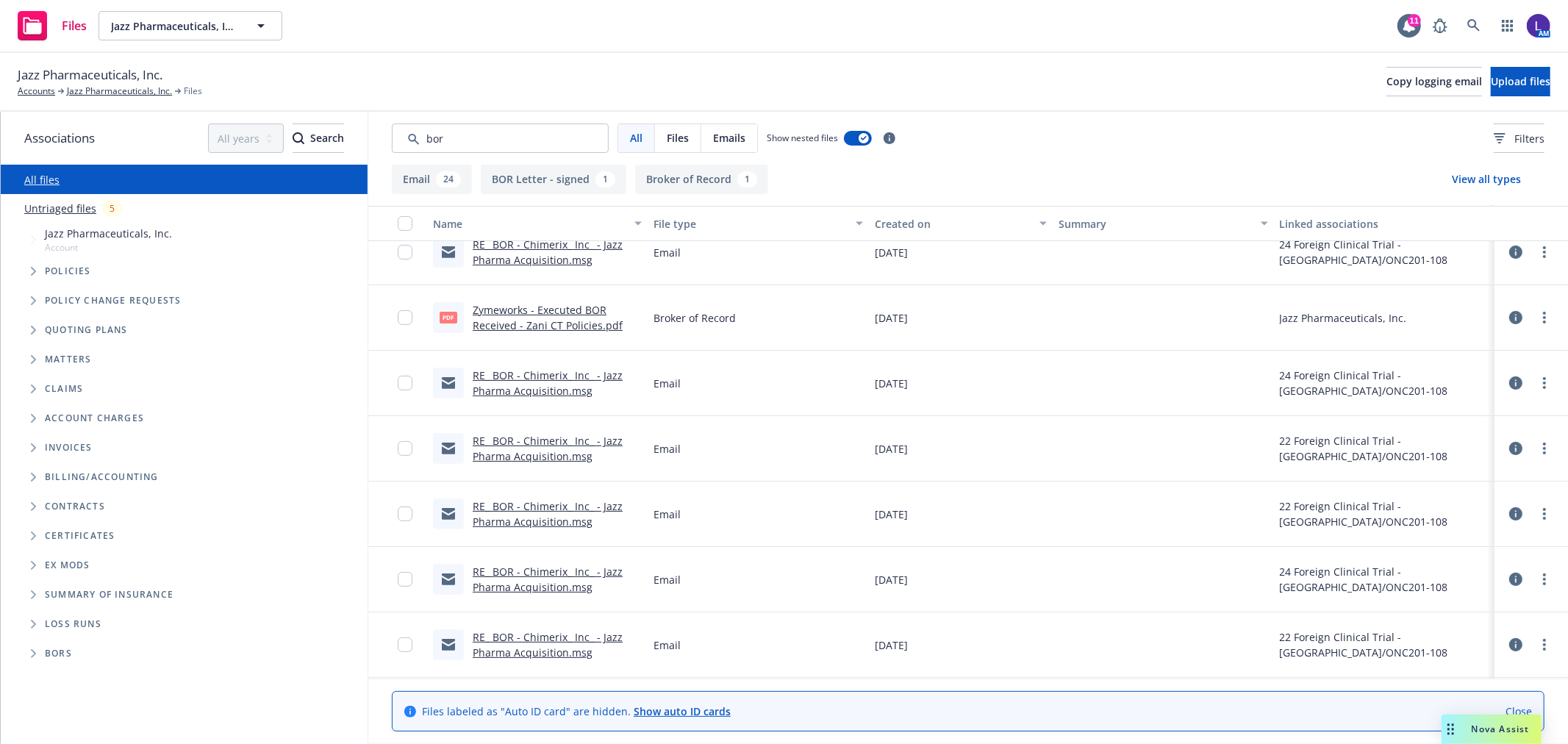
scroll to position [270, 0]
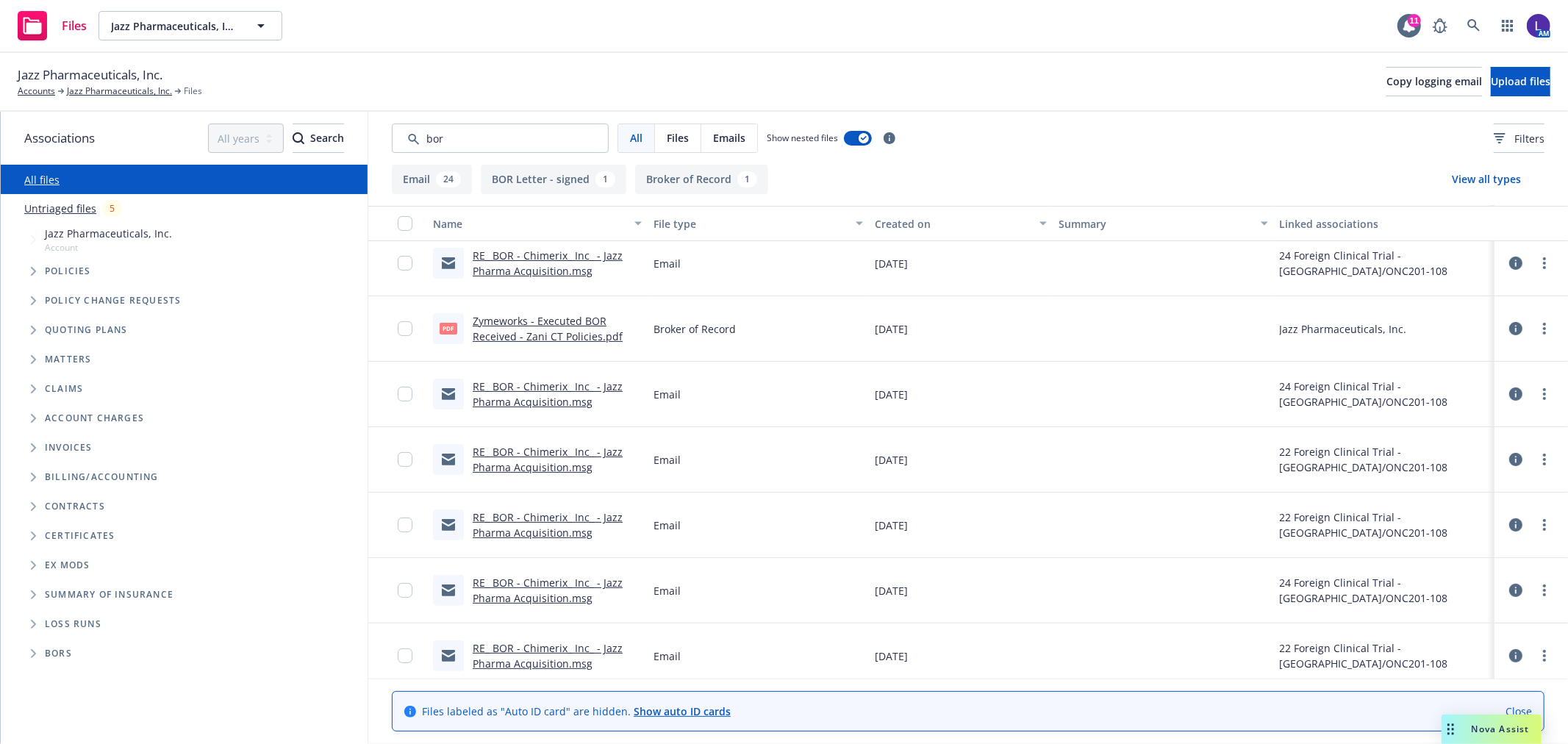
click at [504, 321] on link "Zymeworks - Executed BOR Received - Zani CT Policies.pdf" at bounding box center [547, 329] width 150 height 29
